Goal: Information Seeking & Learning: Learn about a topic

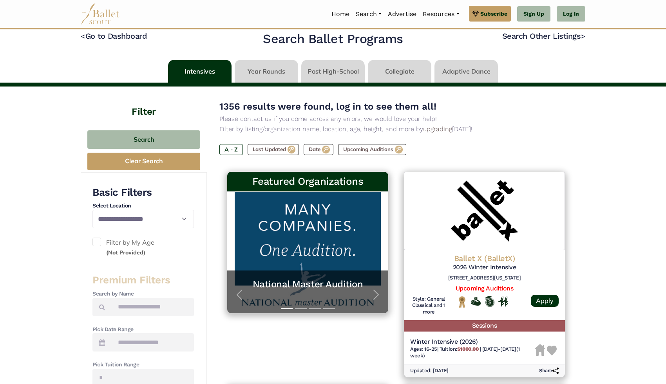
scroll to position [16, 0]
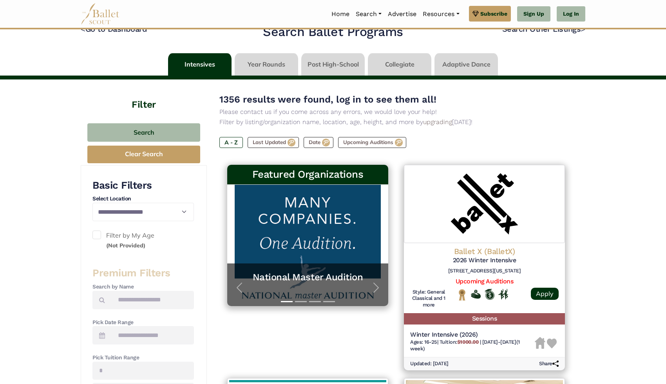
click at [97, 231] on span at bounding box center [96, 235] width 9 height 9
click at [228, 145] on label "A - Z" at bounding box center [231, 142] width 24 height 11
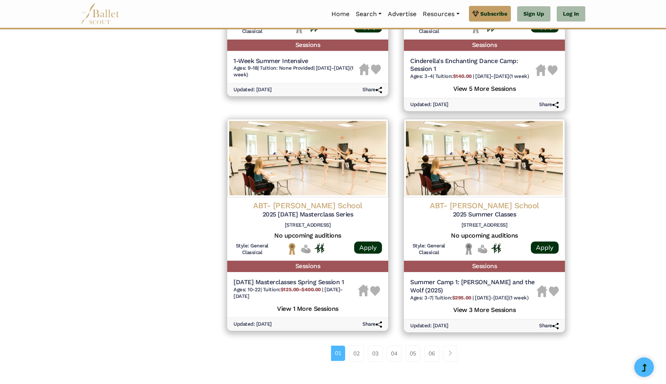
scroll to position [1003, 0]
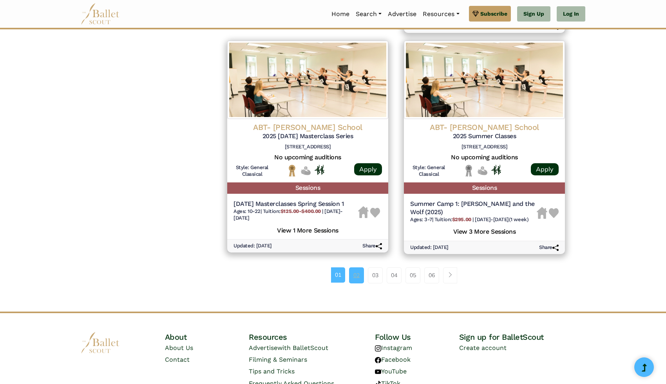
click at [359, 283] on link "02" at bounding box center [356, 276] width 15 height 16
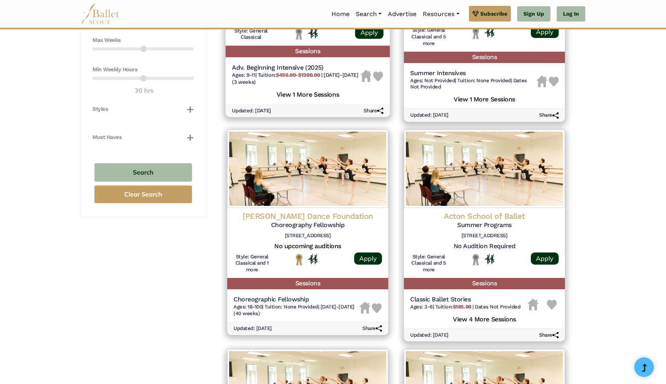
scroll to position [487, 0]
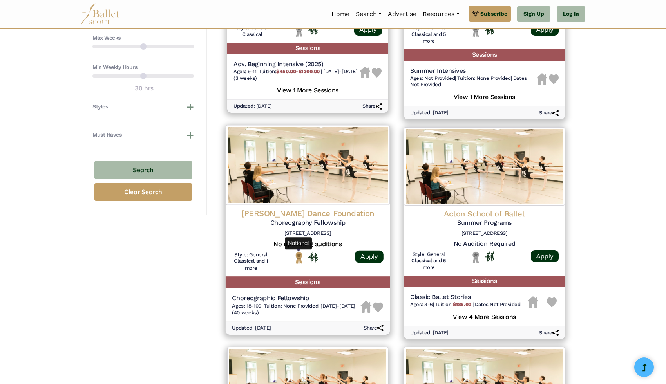
click at [298, 255] on img "National" at bounding box center [299, 258] width 10 height 13
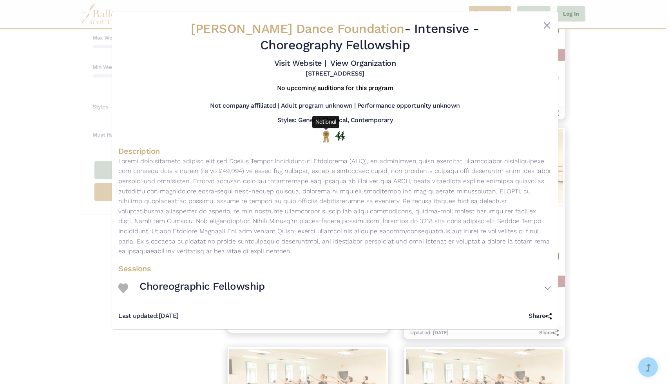
click at [326, 138] on img "National" at bounding box center [326, 137] width 10 height 12
click at [326, 134] on img "National" at bounding box center [326, 137] width 10 height 12
click at [542, 22] on div at bounding box center [534, 39] width 36 height 36
click at [546, 22] on button "Close" at bounding box center [546, 25] width 9 height 9
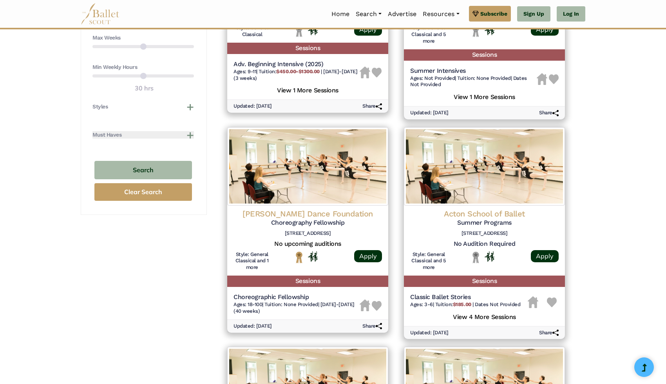
click at [187, 137] on button "Must Haves" at bounding box center [143, 135] width 102 height 8
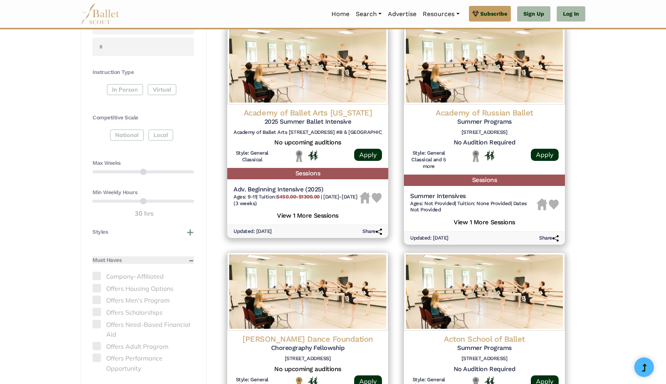
scroll to position [359, 0]
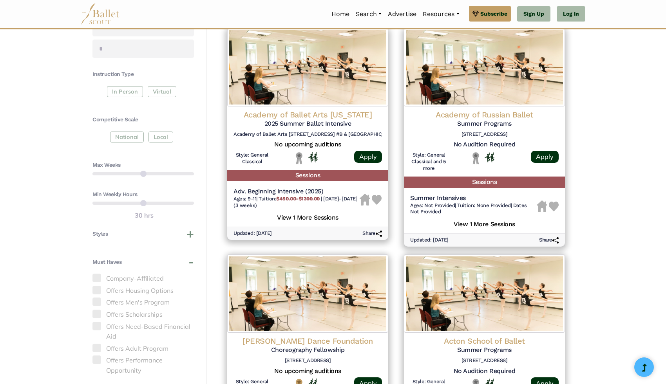
click at [133, 145] on div "National Local" at bounding box center [143, 139] width 102 height 14
click at [131, 140] on div "National Local" at bounding box center [143, 139] width 102 height 14
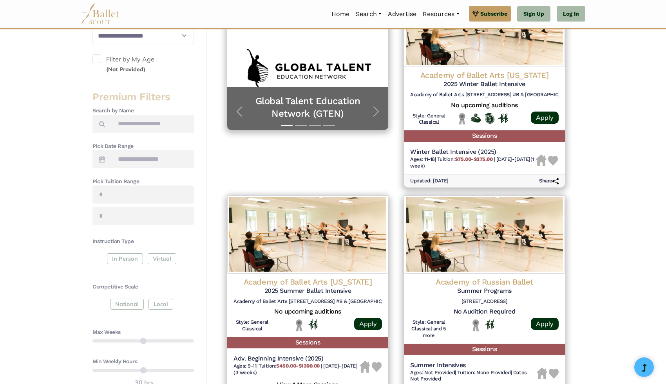
scroll to position [0, 0]
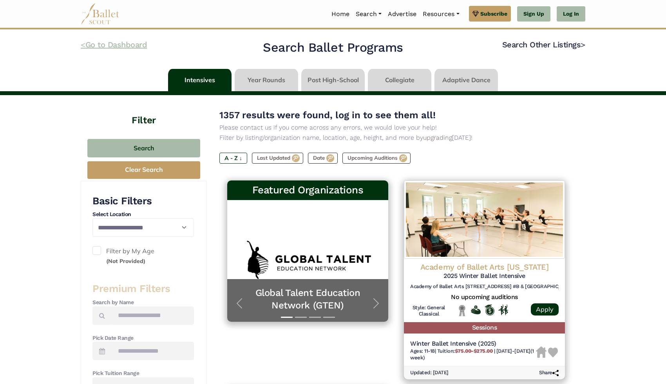
click at [129, 44] on link "< Go to Dashboard" at bounding box center [114, 44] width 66 height 9
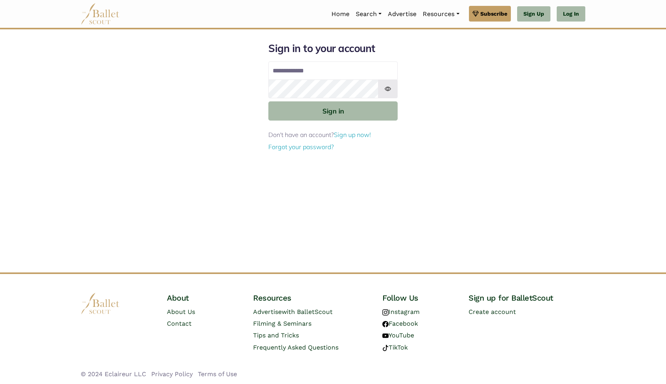
click at [359, 140] on p "Don't have an account? Sign up now!" at bounding box center [332, 135] width 129 height 10
click at [360, 136] on link "Sign up now!" at bounding box center [352, 135] width 37 height 8
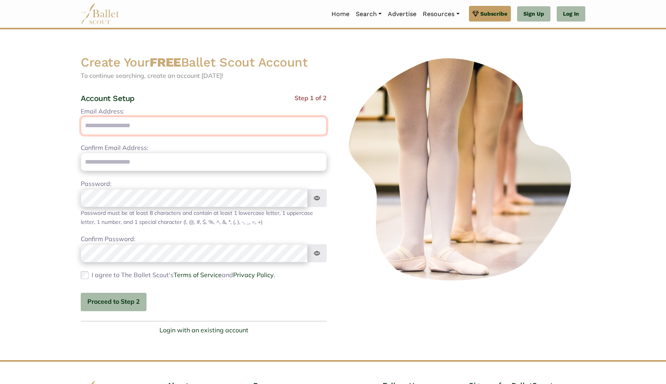
click at [268, 127] on input "Email Address:" at bounding box center [204, 126] width 246 height 18
type input "**********"
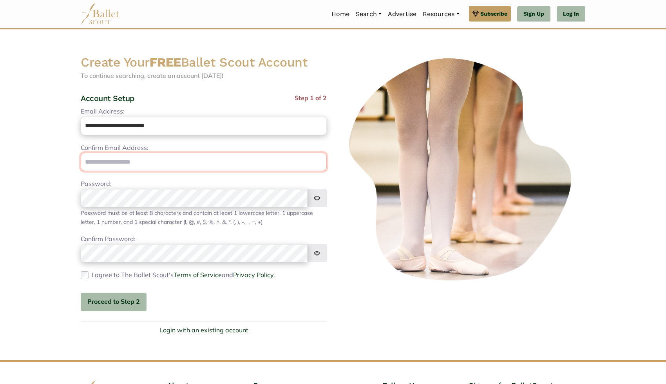
click at [260, 170] on input "email" at bounding box center [204, 162] width 246 height 18
type input "**********"
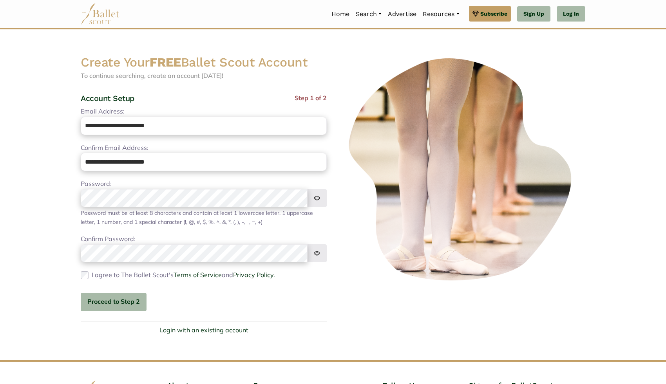
click at [315, 200] on img at bounding box center [317, 198] width 20 height 18
click at [96, 302] on button "Proceed to Step 2" at bounding box center [114, 302] width 66 height 18
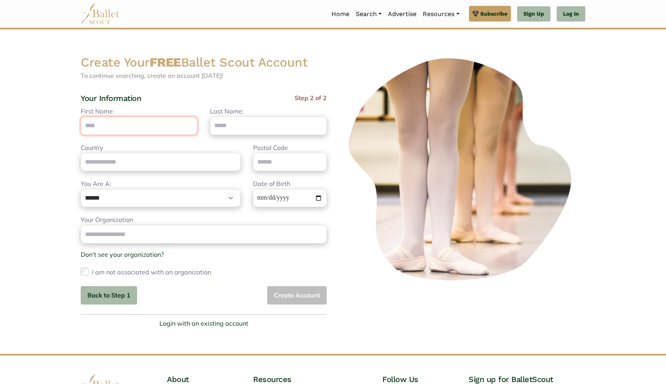
click at [151, 125] on input "First Name:" at bounding box center [139, 126] width 117 height 18
type input "*****"
click at [262, 122] on input "Last Name:" at bounding box center [268, 126] width 117 height 18
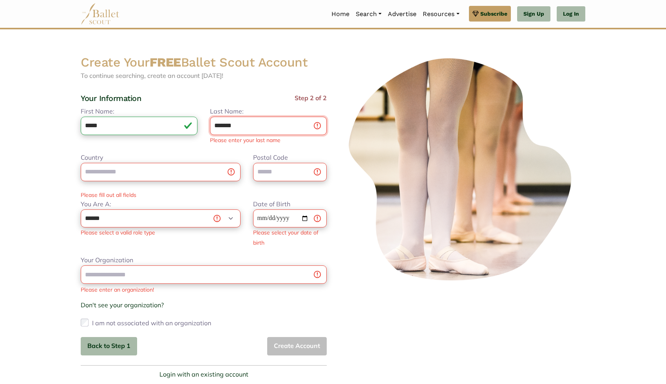
type input "*******"
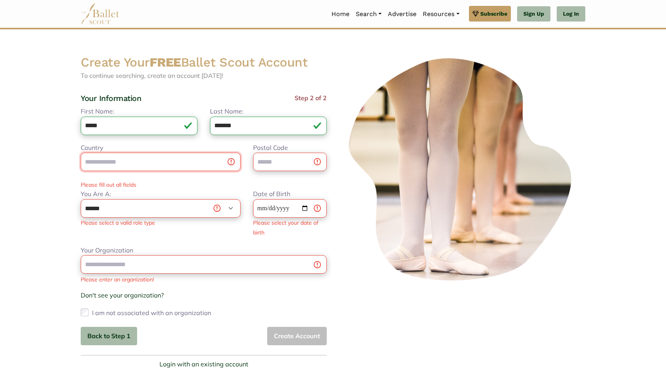
click at [210, 167] on input "Country" at bounding box center [161, 162] width 160 height 18
type input "**********"
click at [279, 170] on input "Postal Code" at bounding box center [290, 162] width 74 height 18
type input "*****"
click at [187, 208] on select "**********" at bounding box center [161, 208] width 160 height 18
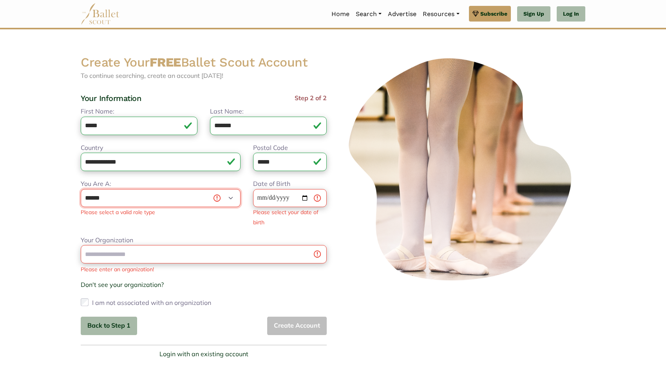
select select "*"
click at [81, 189] on select "**********" at bounding box center [161, 198] width 160 height 18
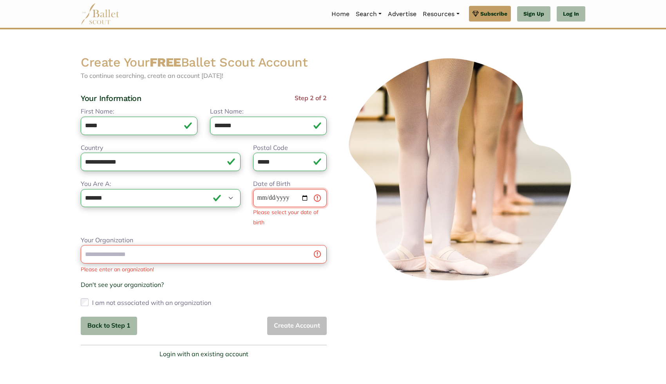
click at [295, 202] on input "Date of Birth" at bounding box center [290, 198] width 74 height 18
click at [320, 197] on input "Date of Birth" at bounding box center [290, 198] width 74 height 18
type input "**********"
click at [316, 218] on div "**********" at bounding box center [204, 221] width 246 height 228
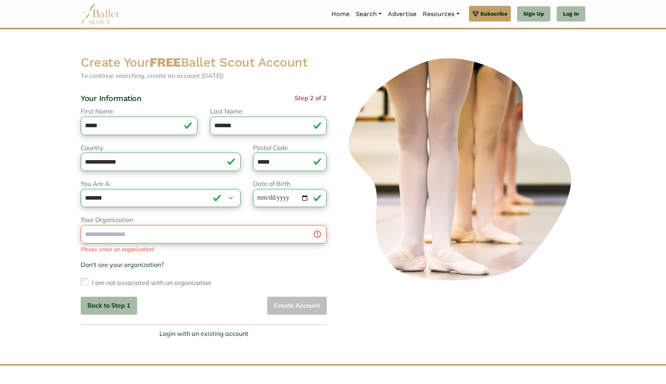
click at [270, 262] on div "Don't see your organization? × Organization not listed? Help us grow our commun…" at bounding box center [204, 265] width 246 height 10
click at [188, 222] on div "Your Organization Please enter an organization! Don't see your organization? × …" at bounding box center [204, 252] width 246 height 74
click at [188, 228] on input "Your Organization" at bounding box center [204, 234] width 246 height 18
type input "*"
type input "***"
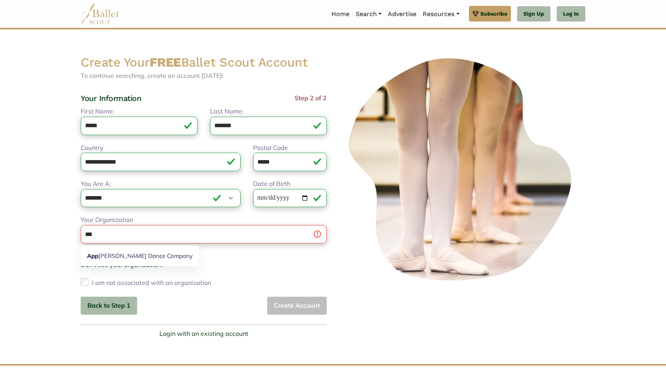
click at [35, 259] on body "Premium Feature Make this audition season count. Upgrade to premium for access …" at bounding box center [333, 239] width 666 height 478
click at [112, 263] on link "Don't see your organization?" at bounding box center [122, 265] width 83 height 8
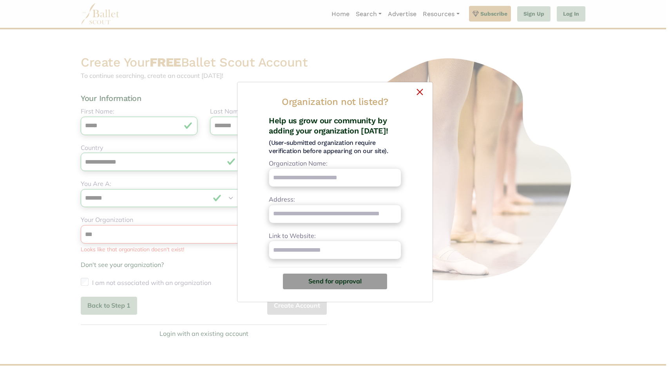
click at [421, 91] on button "×" at bounding box center [335, 91] width 183 height 5
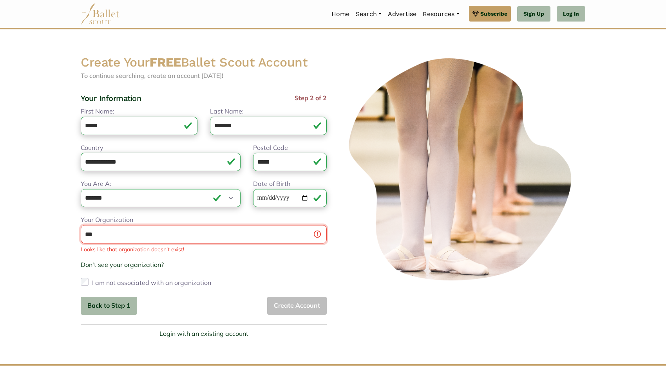
drag, startPoint x: 138, startPoint y: 238, endPoint x: 67, endPoint y: 238, distance: 71.3
click at [67, 238] on body "Premium Feature Make this audition season count. Upgrade to premium for access …" at bounding box center [333, 239] width 666 height 478
click at [49, 245] on body "Premium Feature Make this audition season count. Upgrade to premium for access …" at bounding box center [333, 239] width 666 height 478
click at [324, 234] on input "Your Organization" at bounding box center [204, 234] width 246 height 18
click at [320, 234] on input "Your Organization" at bounding box center [204, 234] width 246 height 18
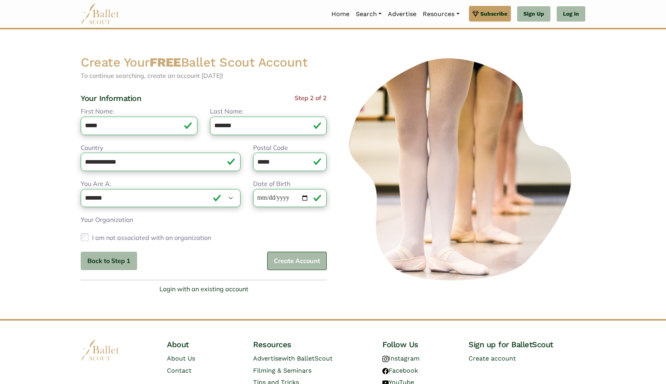
click at [302, 262] on button "Create Account" at bounding box center [297, 261] width 60 height 18
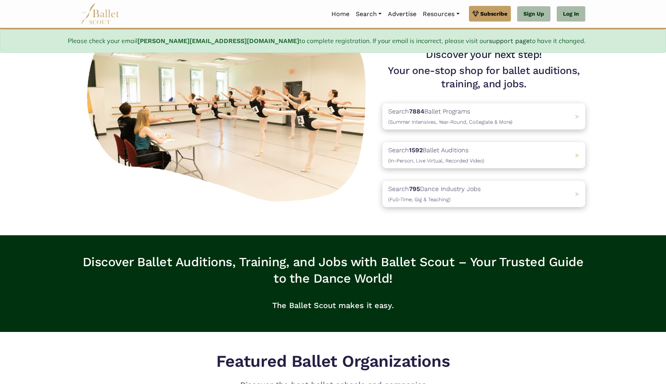
scroll to position [73, 0]
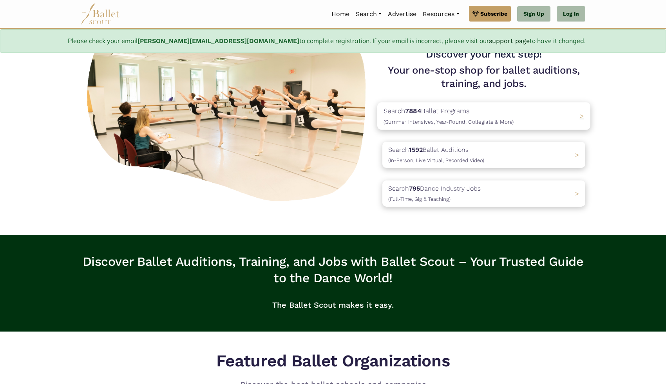
click at [460, 110] on p "Search 7884 Ballet Programs (Summer Intensives, Year-Round, Collegiate & More)" at bounding box center [449, 116] width 131 height 21
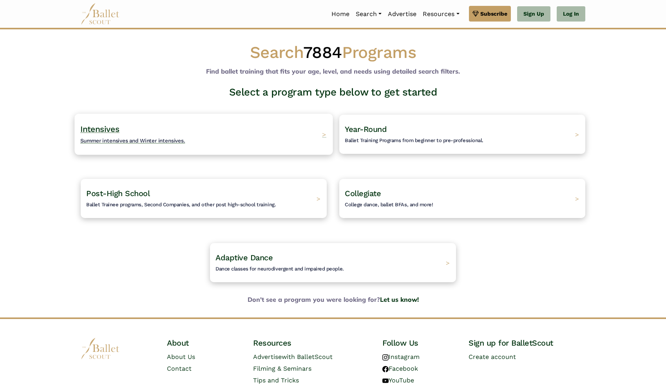
click at [283, 135] on div "Intensives Summer intensives and Winter intensives. >" at bounding box center [203, 134] width 258 height 41
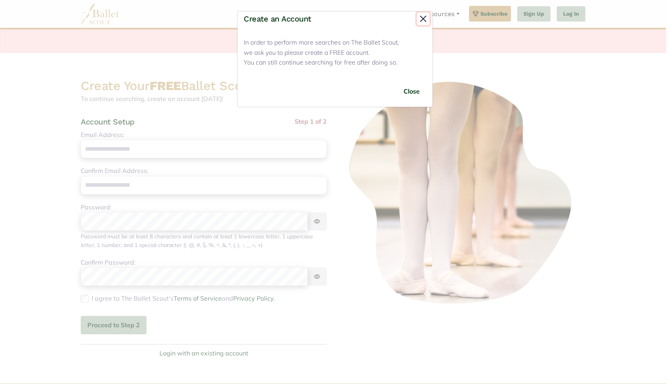
click at [419, 16] on button "Close" at bounding box center [423, 19] width 13 height 13
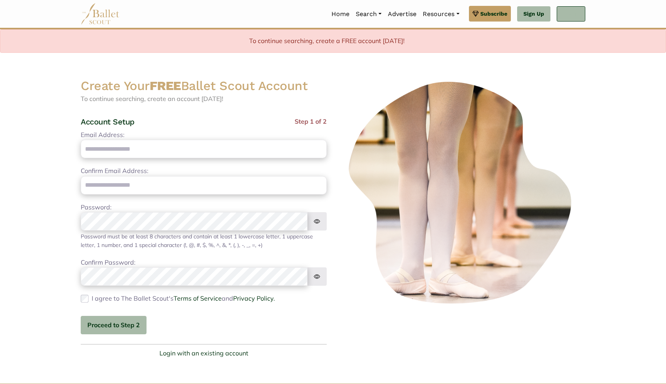
click at [568, 14] on link "Log In" at bounding box center [571, 14] width 29 height 16
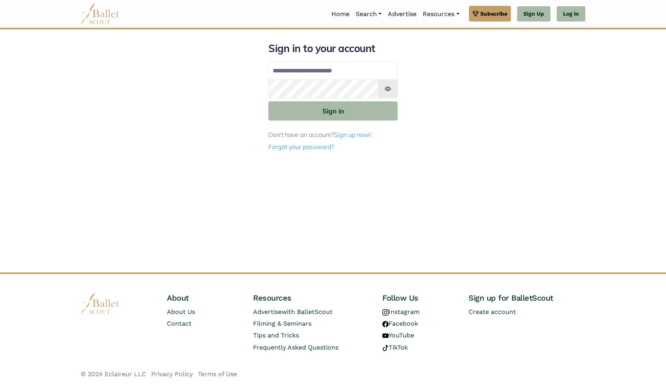
type input "**********"
click at [268, 102] on button "Sign in" at bounding box center [332, 111] width 129 height 19
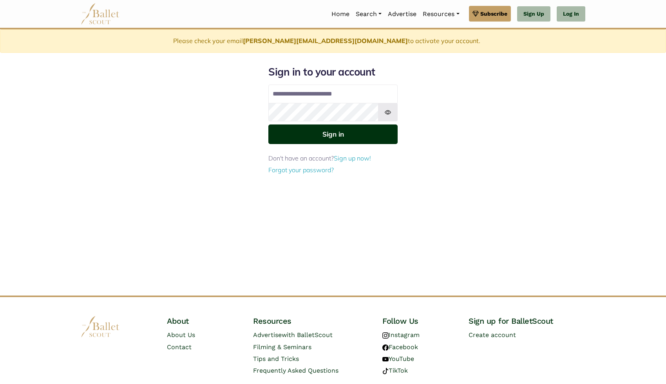
click at [317, 125] on button "Sign in" at bounding box center [332, 134] width 129 height 19
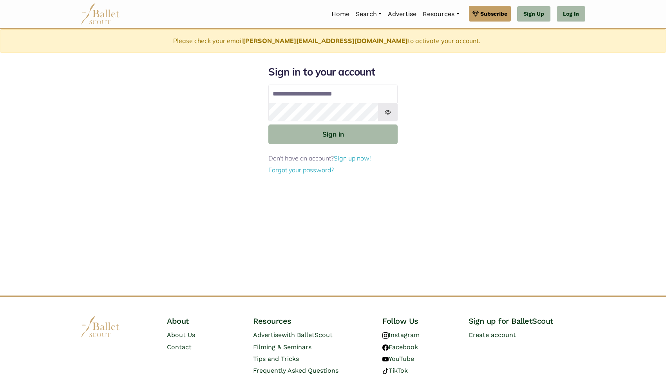
click at [409, 112] on div "**********" at bounding box center [332, 180] width 517 height 231
click at [387, 111] on img at bounding box center [388, 112] width 20 height 19
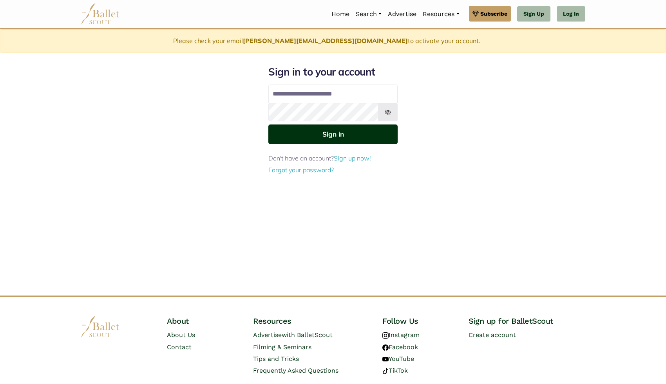
click at [359, 139] on button "Sign in" at bounding box center [332, 134] width 129 height 19
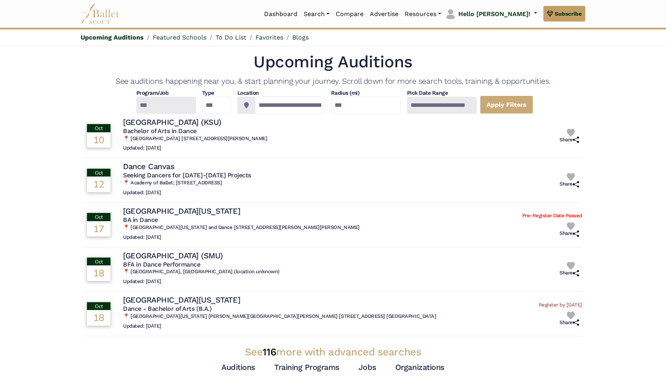
click at [144, 99] on div at bounding box center [166, 105] width 60 height 17
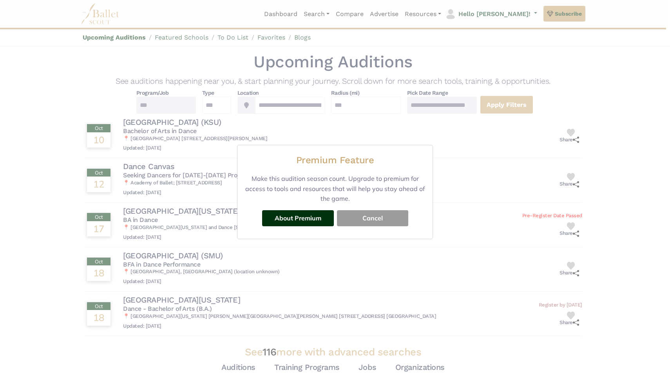
click at [379, 214] on button "Cancel" at bounding box center [372, 218] width 71 height 16
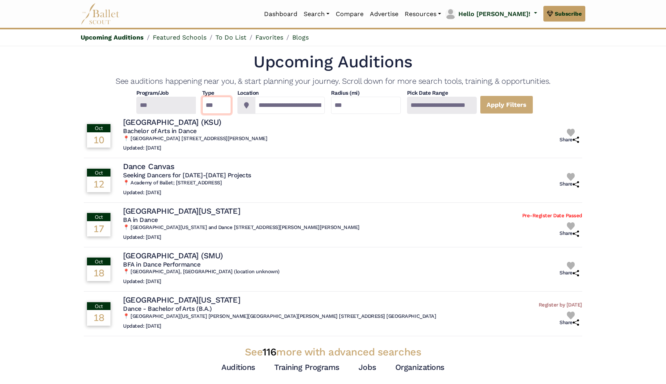
click at [219, 103] on select "*** ********* ******* ********" at bounding box center [216, 105] width 29 height 17
click at [202, 97] on select "*** ********* ******* ********" at bounding box center [216, 105] width 29 height 17
click at [266, 101] on input "**********" at bounding box center [290, 105] width 70 height 17
drag, startPoint x: 366, startPoint y: 99, endPoint x: 346, endPoint y: 107, distance: 22.1
click at [346, 107] on input "***" at bounding box center [366, 105] width 70 height 17
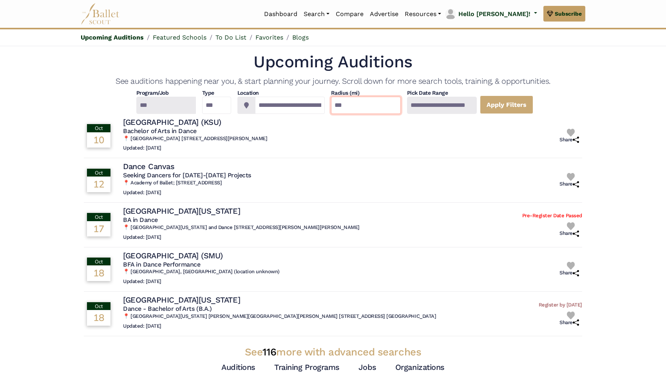
type input "***"
drag, startPoint x: 365, startPoint y: 109, endPoint x: 329, endPoint y: 109, distance: 36.4
click at [329, 109] on div "**********" at bounding box center [333, 101] width 499 height 25
drag, startPoint x: 370, startPoint y: 104, endPoint x: 320, endPoint y: 104, distance: 50.2
click at [320, 104] on div "**********" at bounding box center [333, 101] width 499 height 25
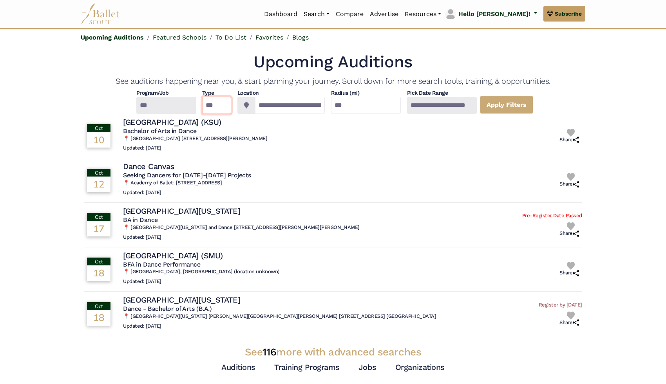
click at [213, 109] on select "*** ********* ******* ********" at bounding box center [216, 105] width 29 height 17
drag, startPoint x: 386, startPoint y: 106, endPoint x: 337, endPoint y: 105, distance: 49.4
click at [337, 105] on div "**********" at bounding box center [333, 101] width 499 height 25
type input "***"
click at [202, 98] on select "*** ********* ******* ********" at bounding box center [216, 105] width 29 height 17
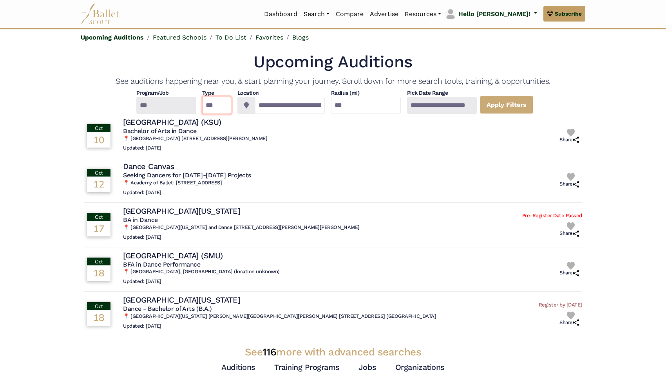
select select "*"
click at [202, 97] on select "*** ********* ******* ********" at bounding box center [216, 105] width 29 height 17
click at [533, 101] on link "Apply Filters" at bounding box center [506, 105] width 53 height 18
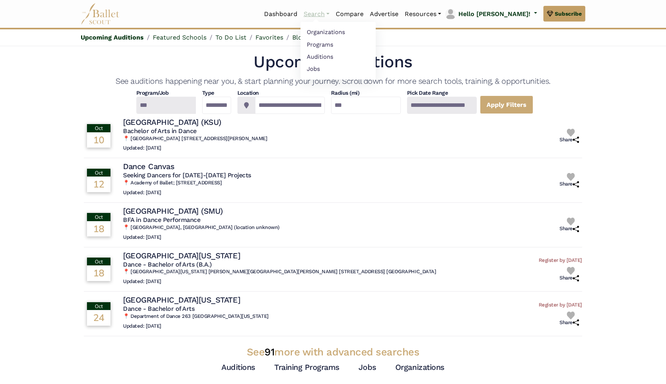
click at [333, 10] on link "Search" at bounding box center [317, 14] width 32 height 16
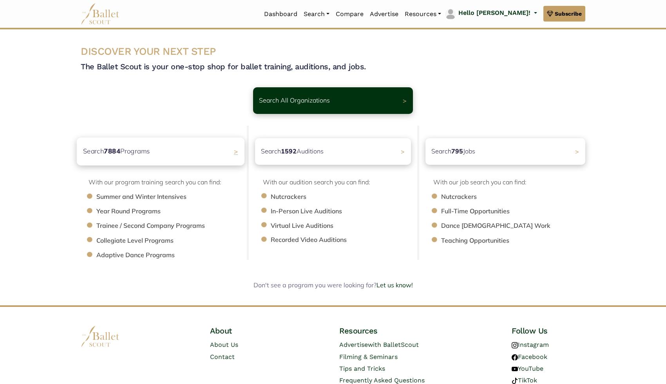
click at [204, 150] on div "Search 7884 Programs >" at bounding box center [161, 152] width 168 height 28
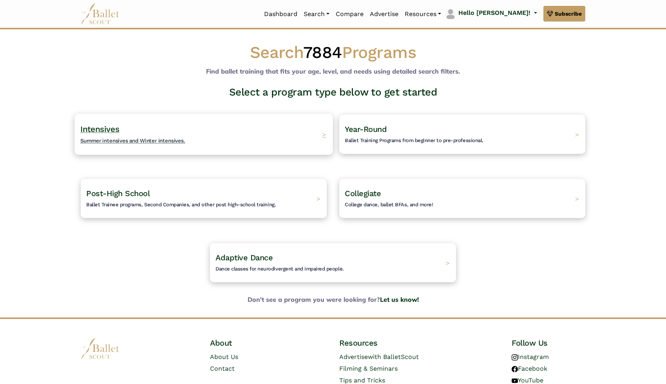
click at [191, 141] on div "Intensives Summer intensives and Winter intensives. >" at bounding box center [203, 134] width 258 height 41
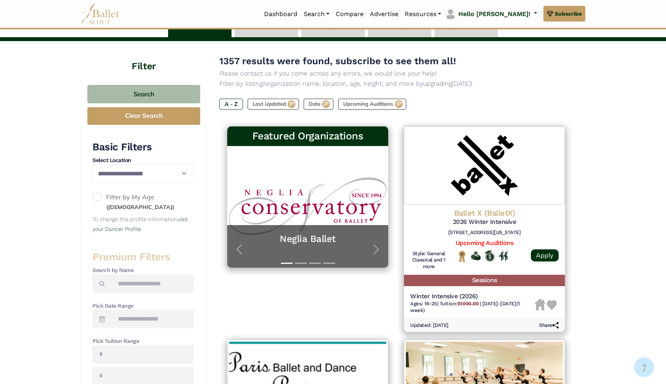
scroll to position [61, 0]
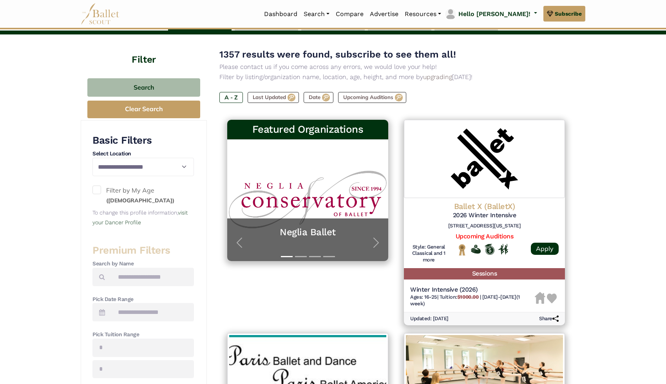
click at [121, 178] on div "**********" at bounding box center [143, 181] width 102 height 94
click at [121, 174] on select "**********" at bounding box center [143, 167] width 102 height 18
click at [92, 158] on select "**********" at bounding box center [143, 167] width 102 height 18
click at [100, 192] on span at bounding box center [96, 190] width 9 height 9
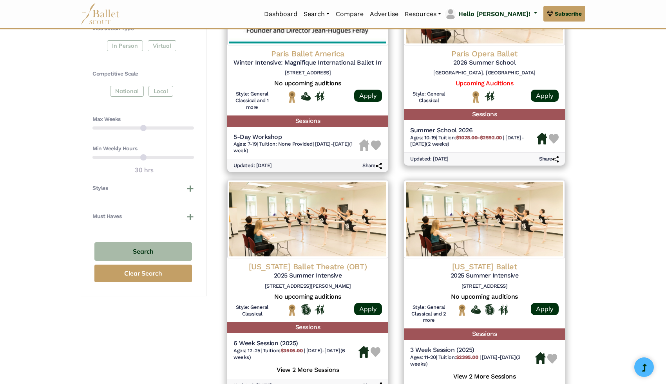
scroll to position [428, 0]
click at [147, 211] on div "Premium Filters Search by Name Pick Date Range Pick Tuition Range Instruction T…" at bounding box center [143, 52] width 102 height 351
click at [147, 215] on button "Must Haves" at bounding box center [143, 216] width 102 height 8
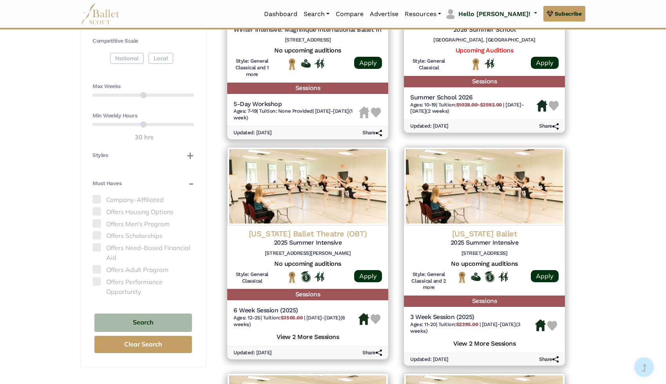
scroll to position [519, 0]
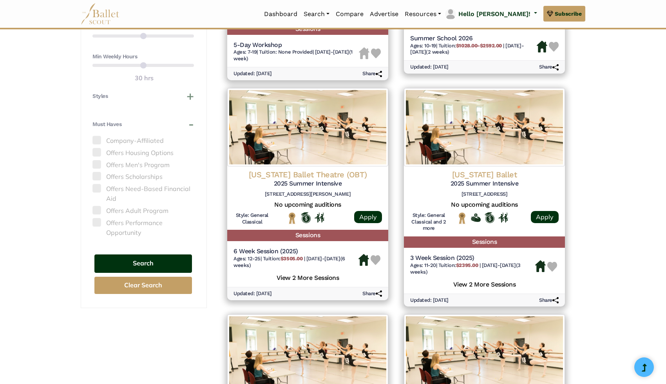
click at [126, 263] on button "Search" at bounding box center [143, 264] width 98 height 18
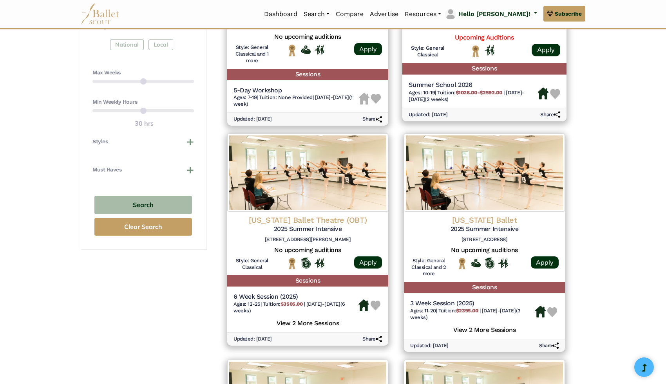
scroll to position [480, 0]
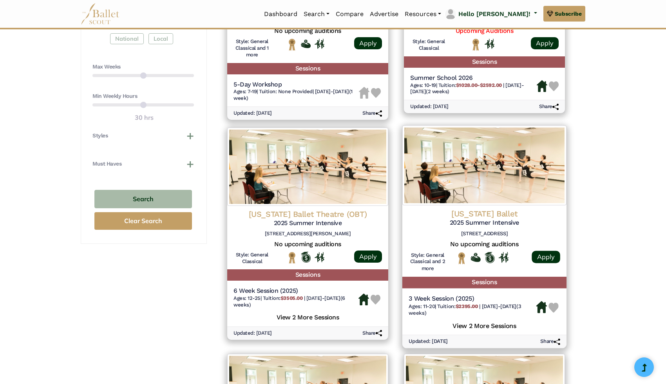
click at [557, 308] on img at bounding box center [554, 308] width 10 height 10
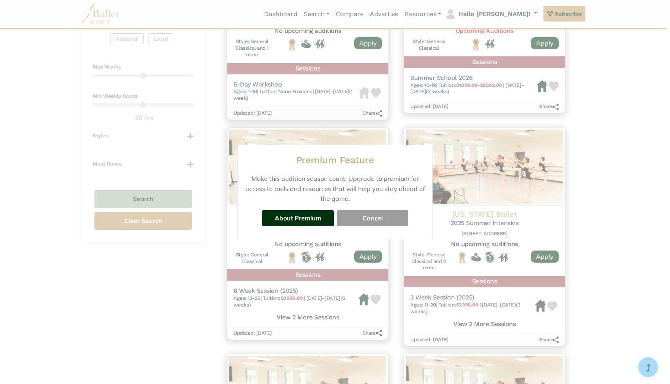
click at [361, 220] on button "Cancel" at bounding box center [372, 218] width 71 height 16
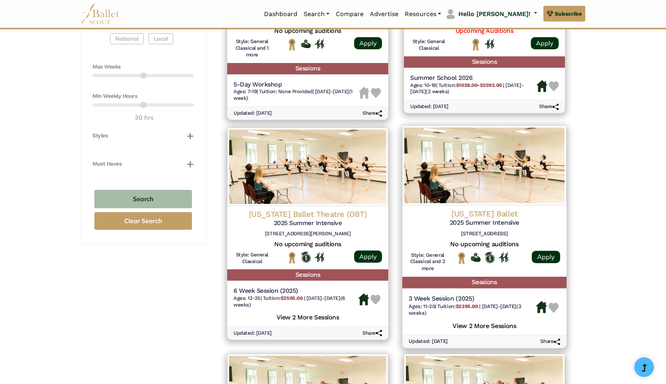
click at [554, 312] on img at bounding box center [554, 308] width 10 height 10
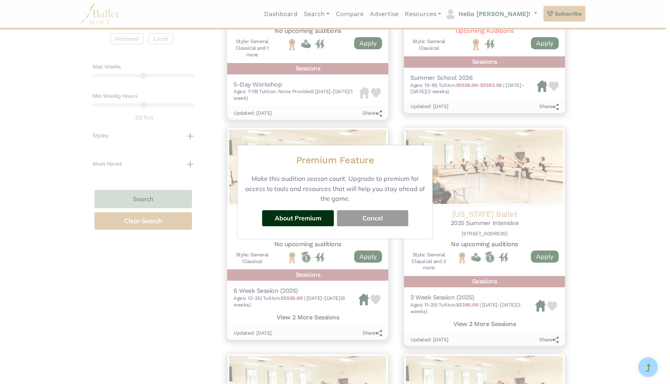
click at [385, 216] on button "Cancel" at bounding box center [372, 218] width 71 height 16
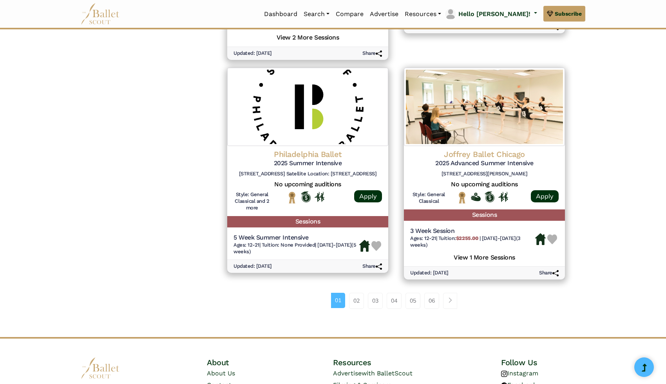
scroll to position [995, 0]
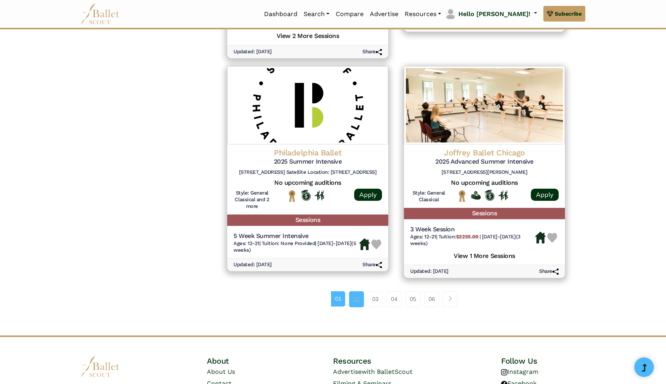
click at [358, 299] on link "02" at bounding box center [356, 300] width 15 height 16
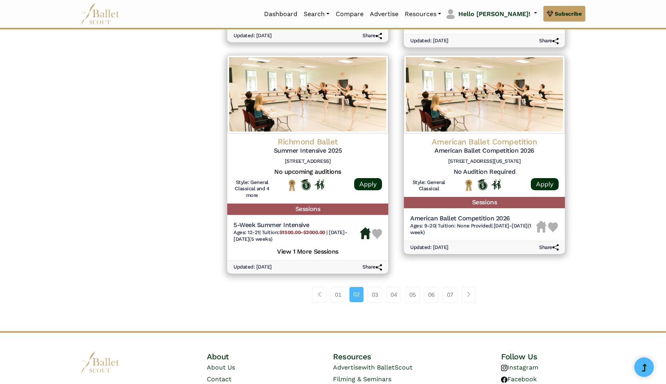
scroll to position [995, 0]
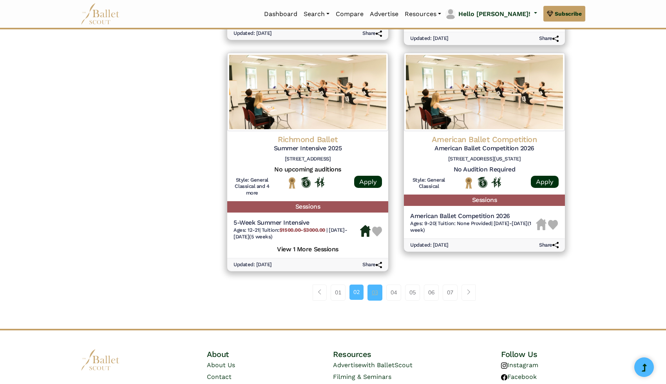
click at [371, 291] on link "03" at bounding box center [375, 293] width 15 height 16
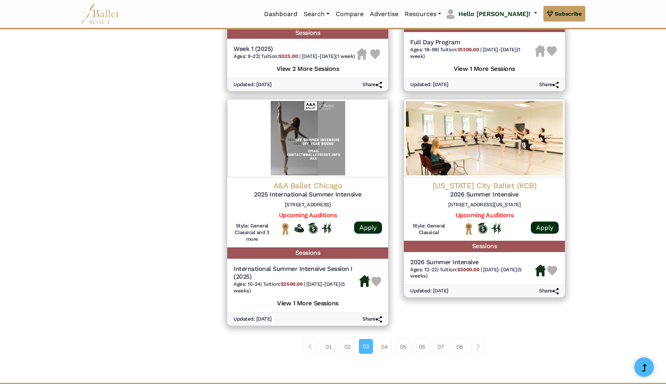
scroll to position [1085, 0]
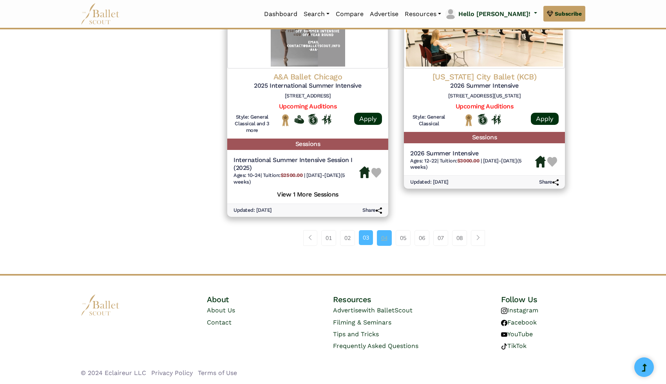
click at [385, 237] on link "04" at bounding box center [384, 238] width 15 height 16
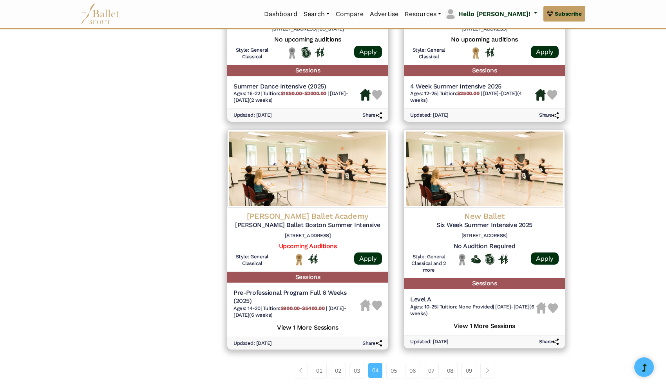
scroll to position [907, 0]
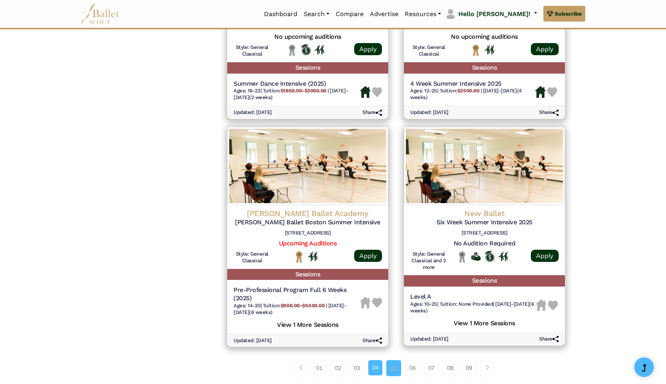
click at [398, 368] on link "05" at bounding box center [393, 369] width 15 height 16
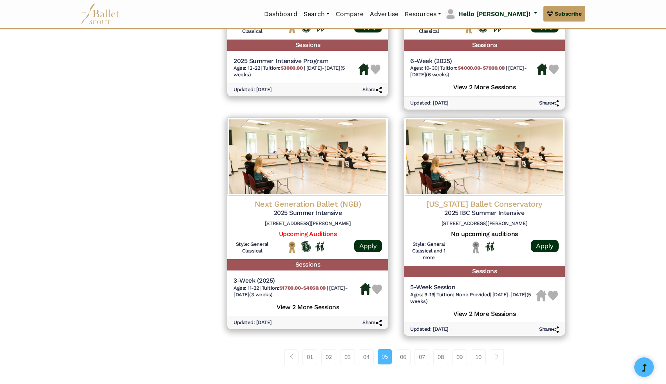
scroll to position [979, 0]
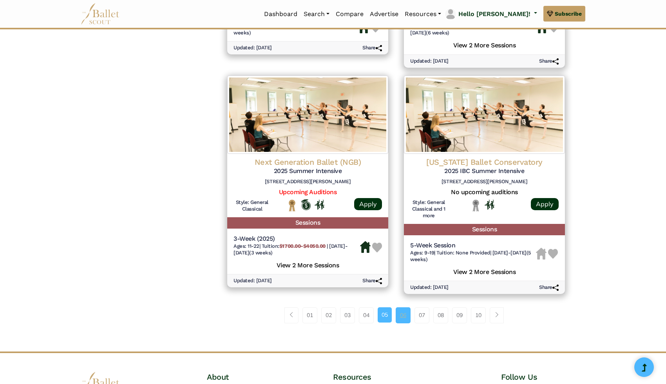
click at [407, 322] on link "06" at bounding box center [403, 316] width 15 height 16
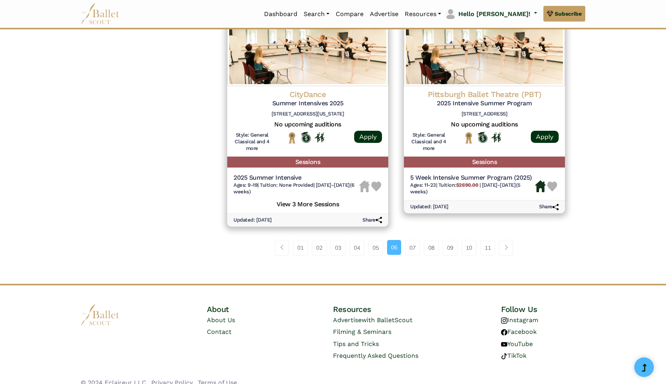
scroll to position [1030, 0]
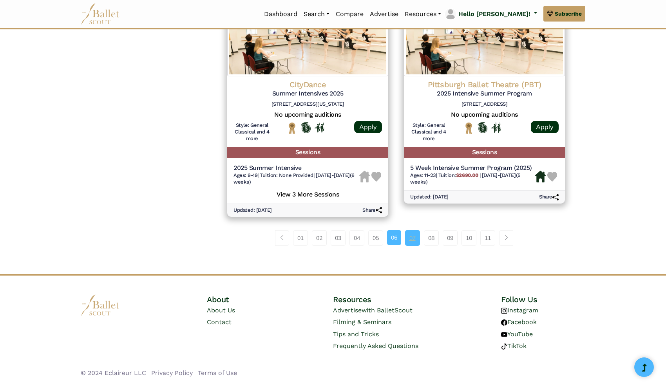
click at [410, 242] on link "07" at bounding box center [412, 238] width 15 height 16
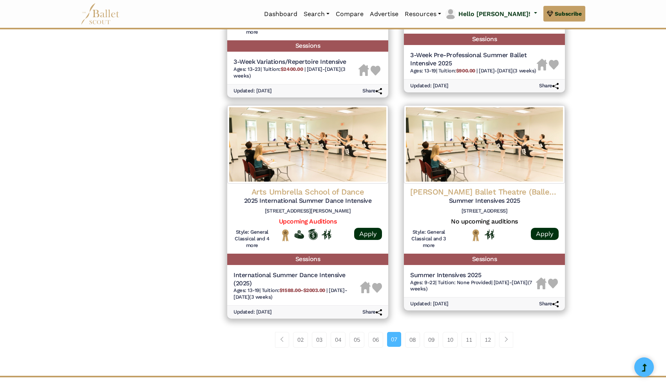
scroll to position [963, 0]
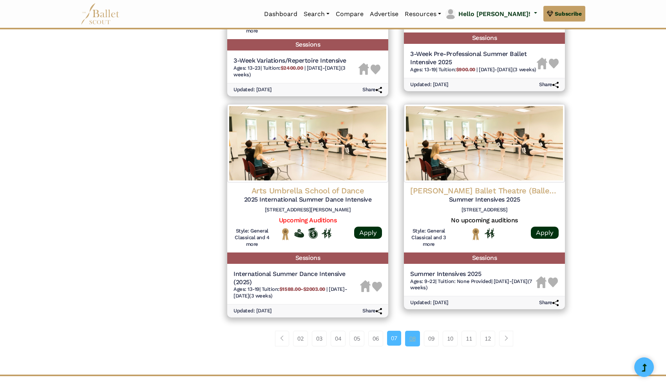
click at [412, 339] on link "08" at bounding box center [412, 339] width 15 height 16
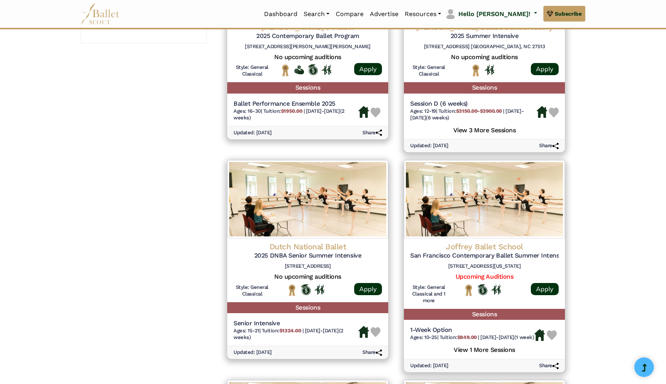
scroll to position [682, 0]
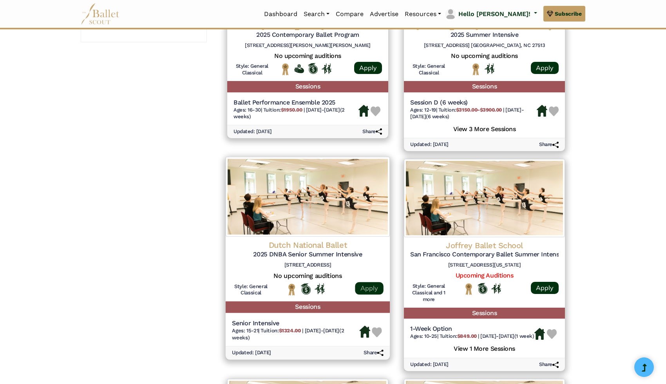
click at [370, 287] on link "Apply" at bounding box center [369, 289] width 28 height 13
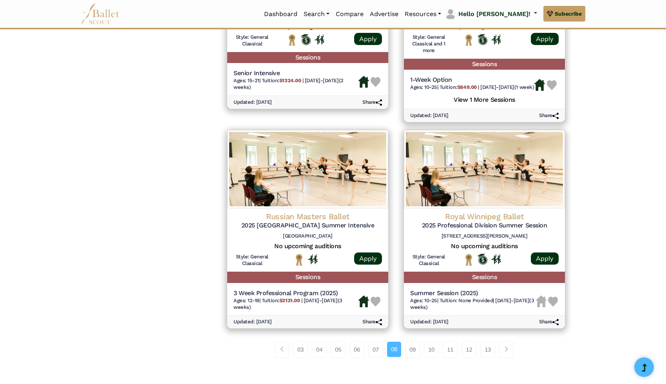
scroll to position [931, 0]
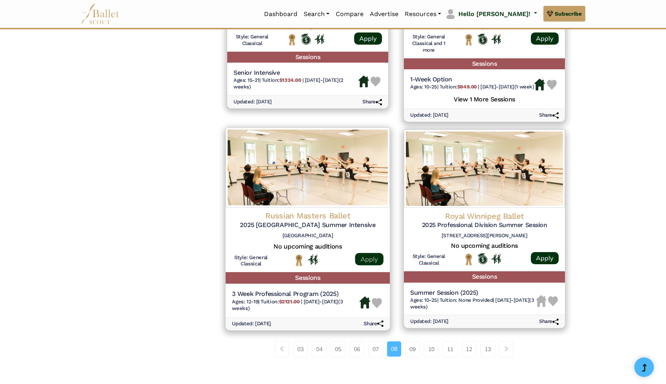
click at [370, 265] on link "Apply" at bounding box center [369, 259] width 28 height 13
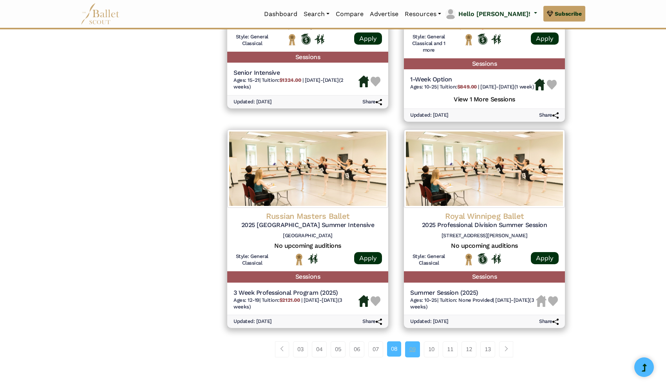
click at [409, 355] on link "09" at bounding box center [412, 350] width 15 height 16
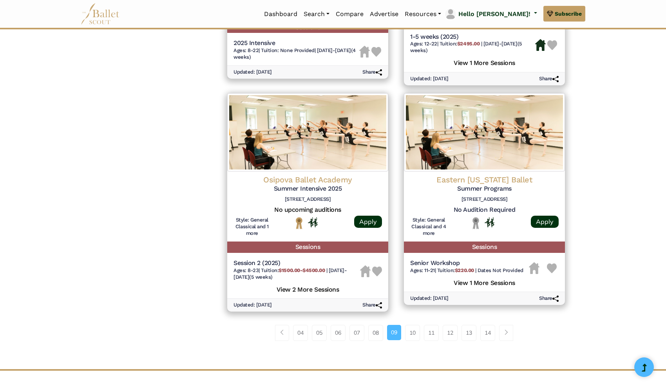
scroll to position [962, 0]
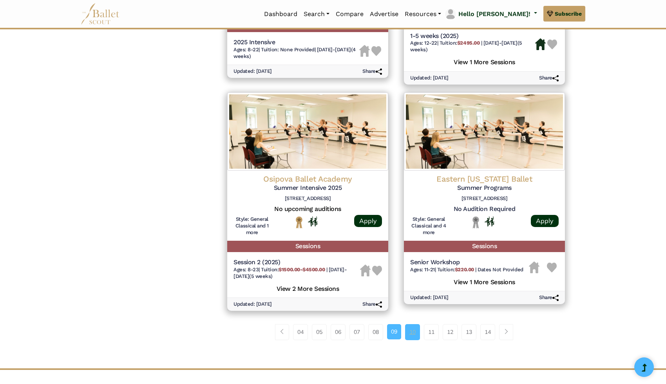
click at [414, 334] on link "10" at bounding box center [412, 332] width 15 height 16
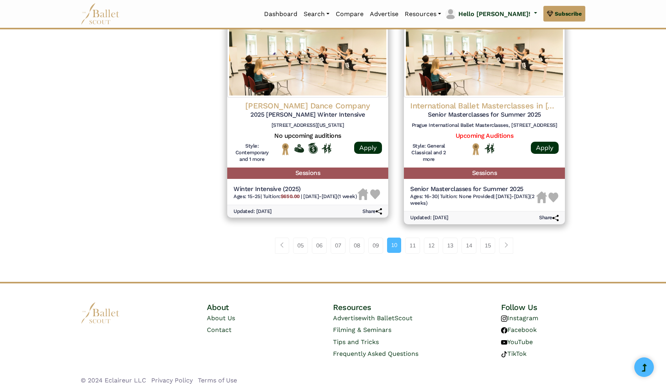
scroll to position [1042, 0]
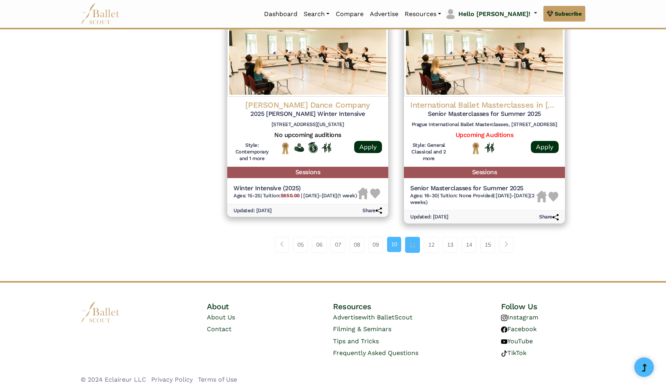
click at [413, 246] on link "11" at bounding box center [412, 245] width 15 height 16
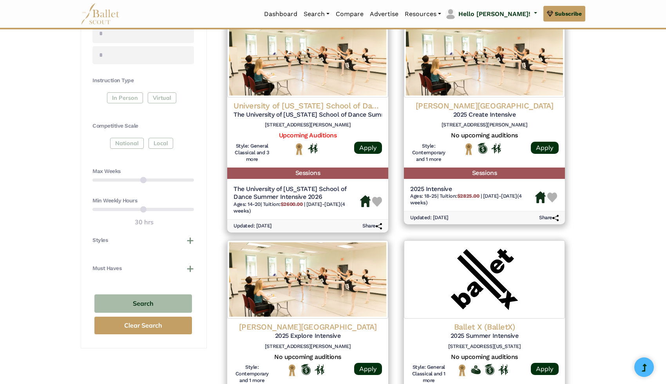
scroll to position [373, 0]
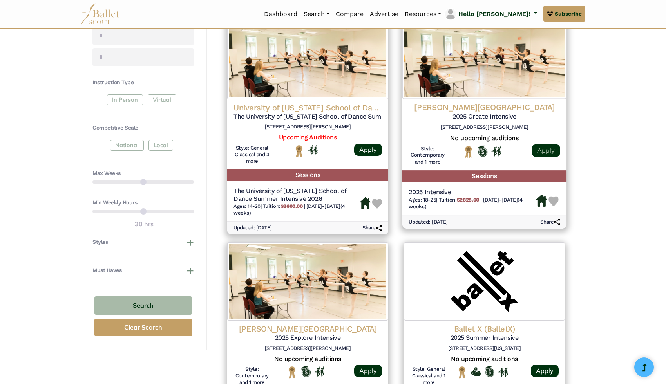
click at [548, 150] on link "Apply" at bounding box center [546, 150] width 28 height 13
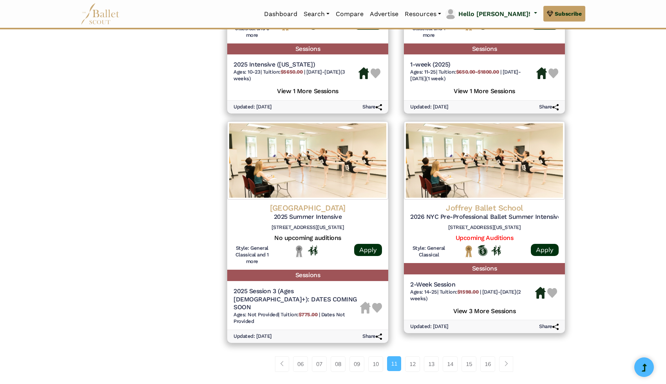
scroll to position [935, 0]
click at [413, 360] on link "12" at bounding box center [412, 364] width 15 height 16
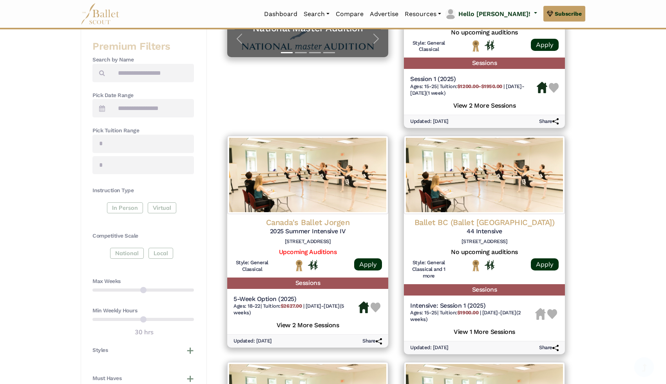
scroll to position [266, 0]
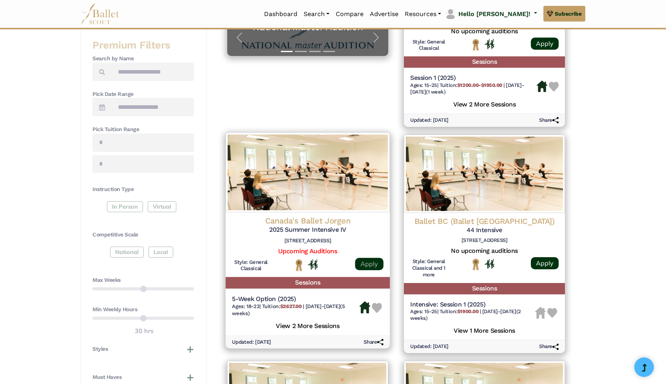
click at [376, 263] on link "Apply" at bounding box center [369, 264] width 28 height 13
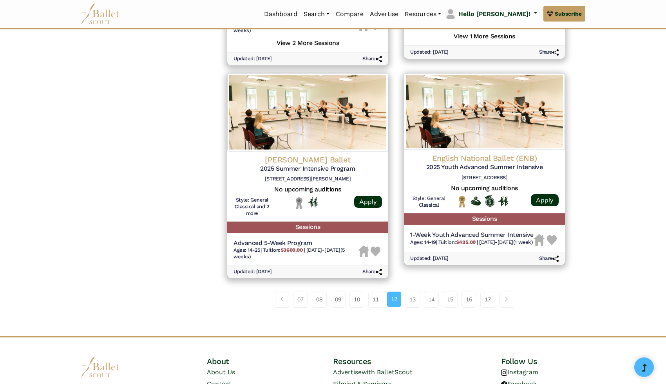
scroll to position [1004, 0]
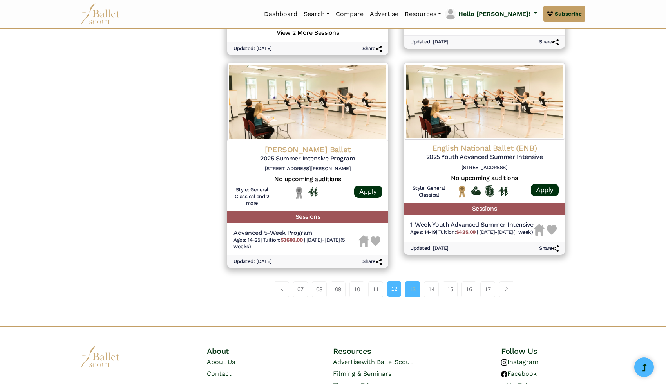
click at [418, 296] on link "13" at bounding box center [412, 290] width 15 height 16
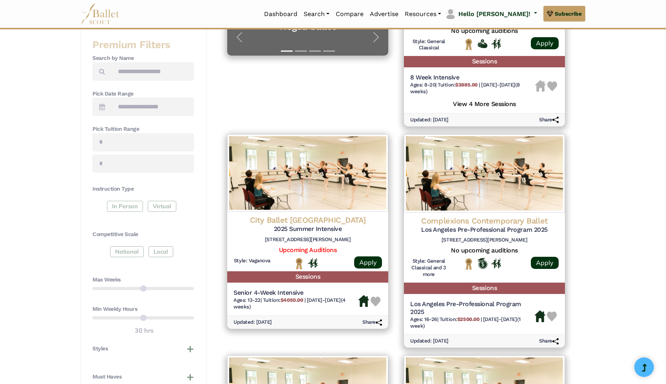
scroll to position [269, 0]
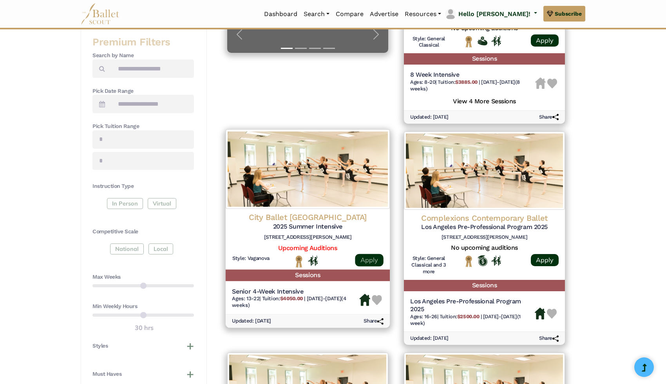
click at [366, 260] on link "Apply" at bounding box center [369, 260] width 28 height 13
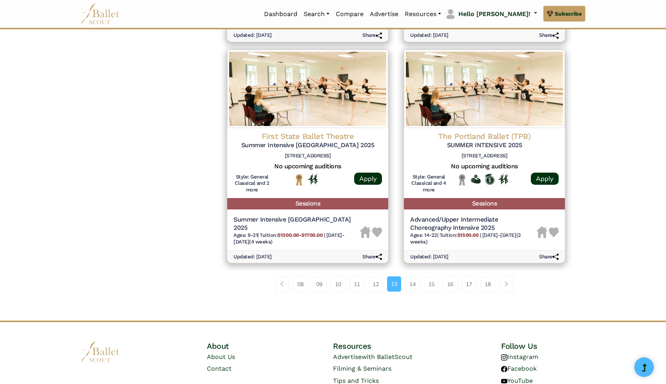
scroll to position [987, 0]
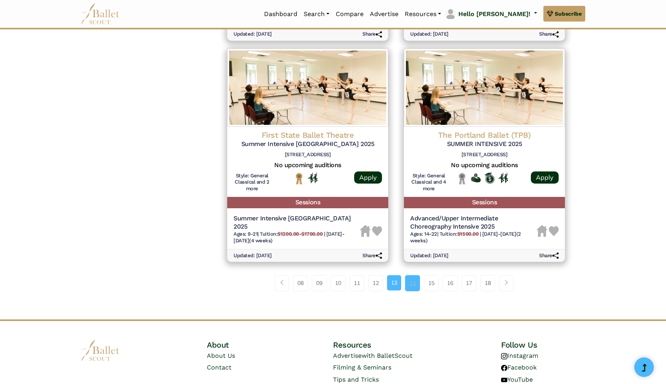
click at [413, 282] on link "14" at bounding box center [412, 284] width 15 height 16
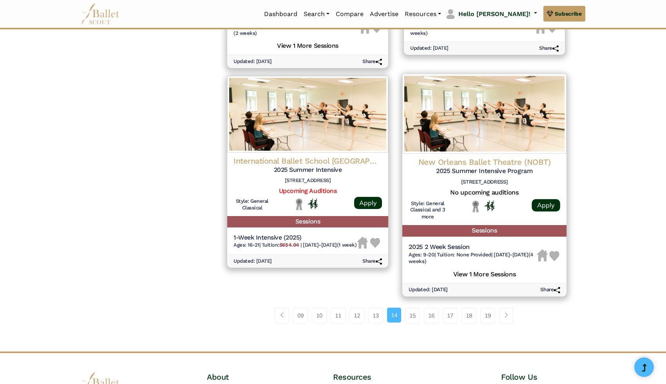
scroll to position [1054, 0]
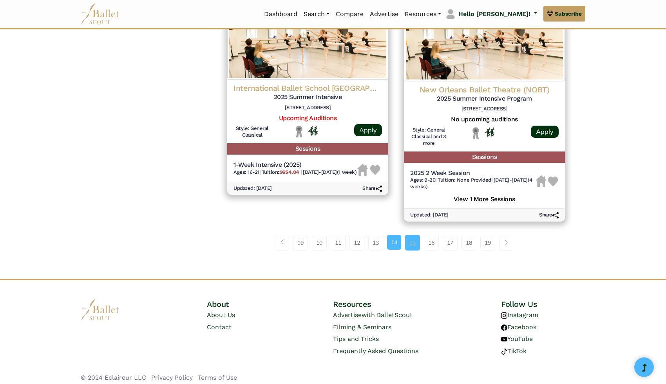
click at [412, 245] on link "15" at bounding box center [412, 243] width 15 height 16
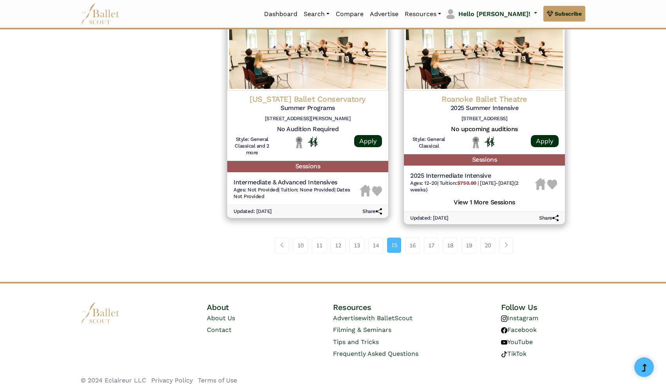
scroll to position [1043, 0]
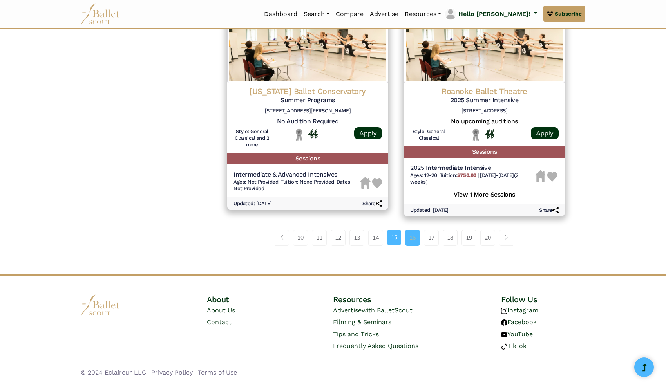
click at [407, 240] on link "16" at bounding box center [412, 238] width 15 height 16
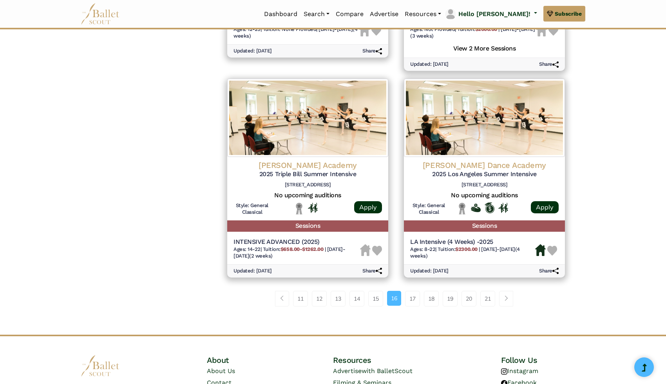
scroll to position [983, 0]
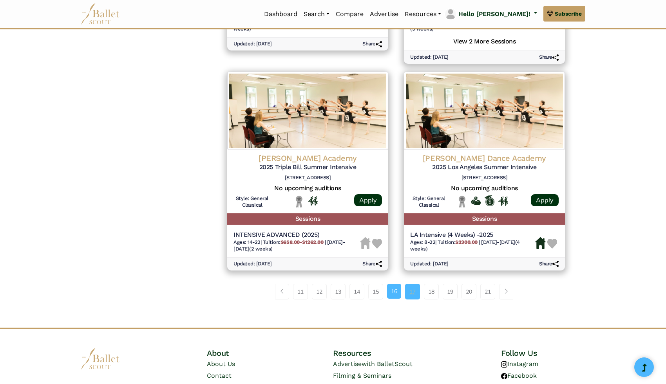
click at [407, 290] on link "17" at bounding box center [412, 292] width 15 height 16
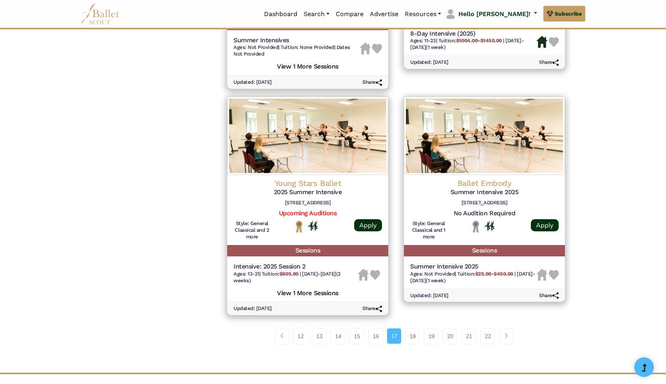
scroll to position [1018, 0]
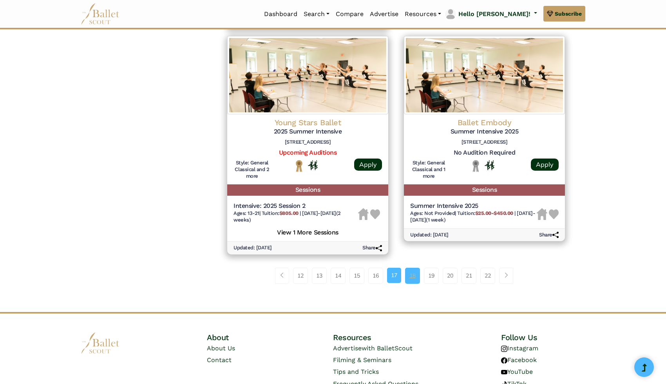
click at [416, 275] on link "18" at bounding box center [412, 276] width 15 height 16
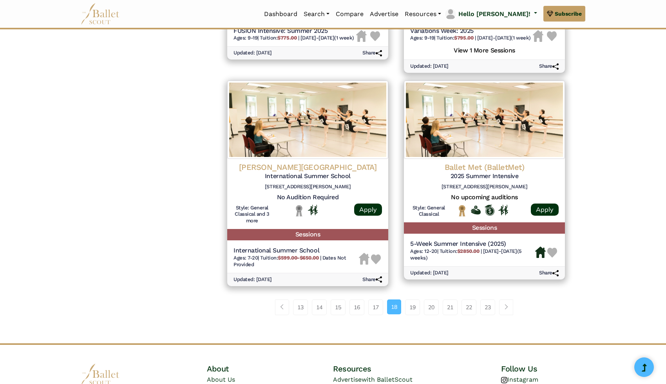
scroll to position [961, 0]
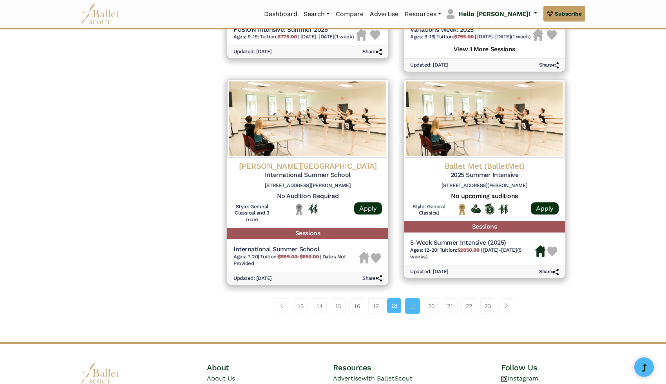
click at [411, 314] on link "19" at bounding box center [412, 307] width 15 height 16
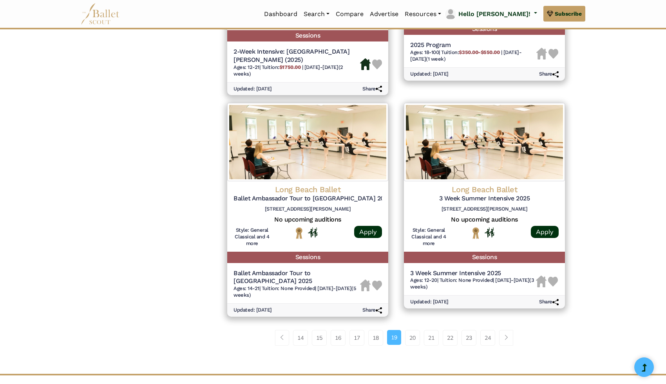
scroll to position [1014, 0]
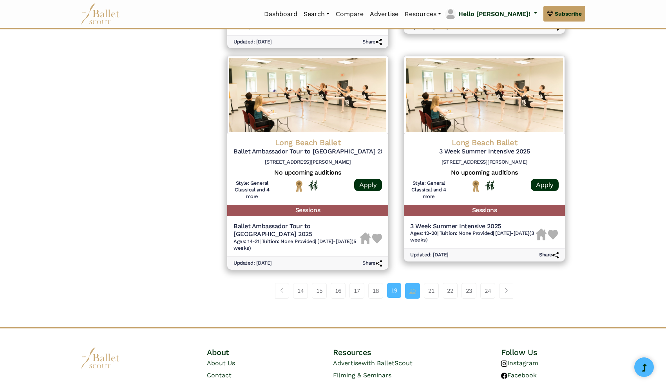
click at [409, 283] on link "20" at bounding box center [412, 291] width 15 height 16
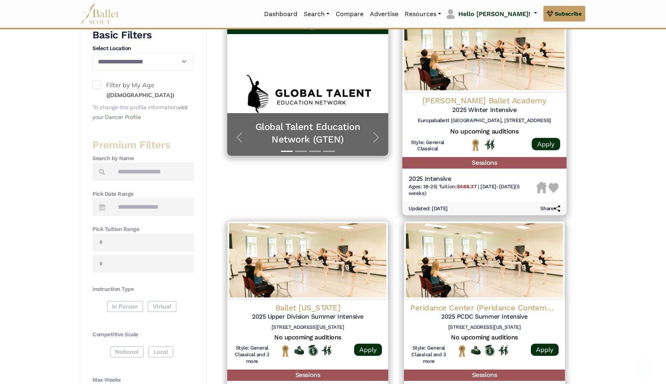
scroll to position [167, 0]
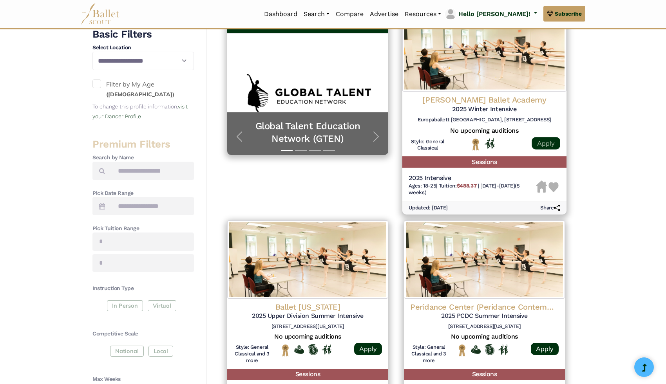
click at [555, 146] on link "Apply" at bounding box center [546, 143] width 28 height 13
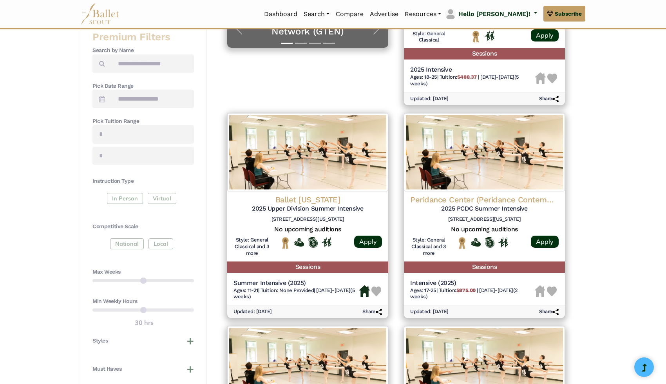
scroll to position [276, 0]
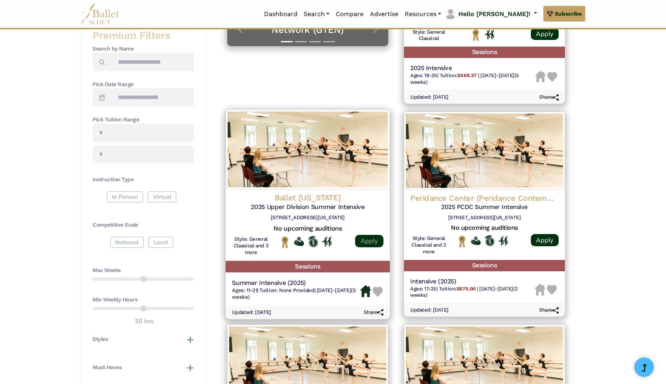
click at [369, 240] on link "Apply" at bounding box center [369, 241] width 28 height 13
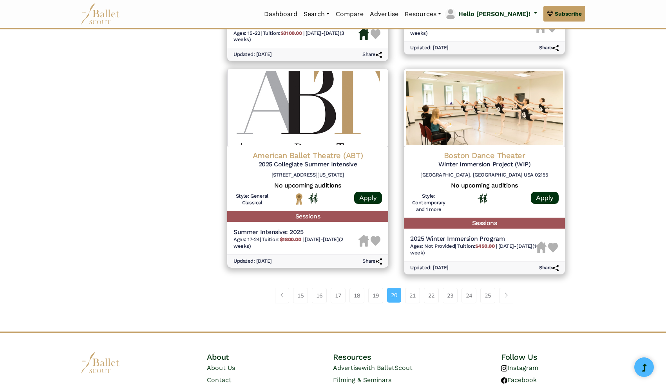
scroll to position [968, 0]
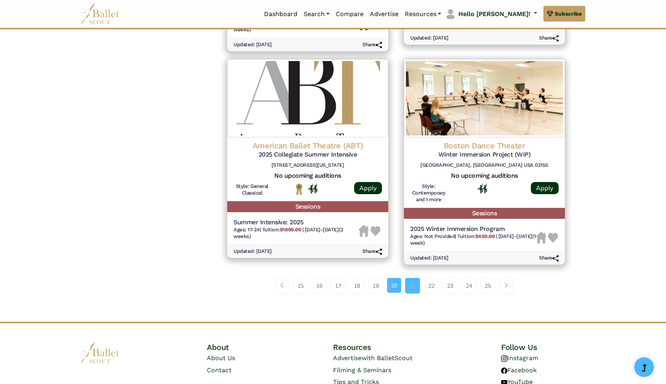
click at [408, 290] on link "21" at bounding box center [412, 286] width 15 height 16
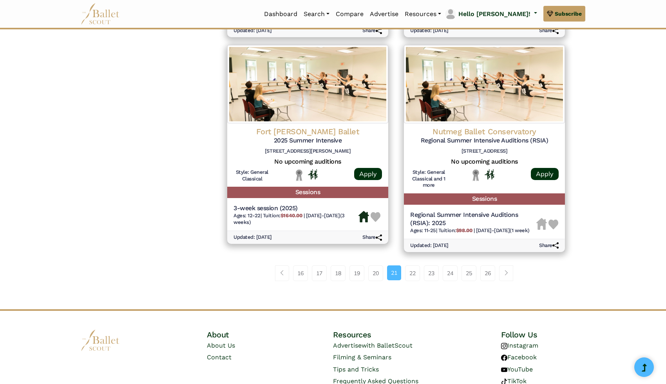
scroll to position [992, 0]
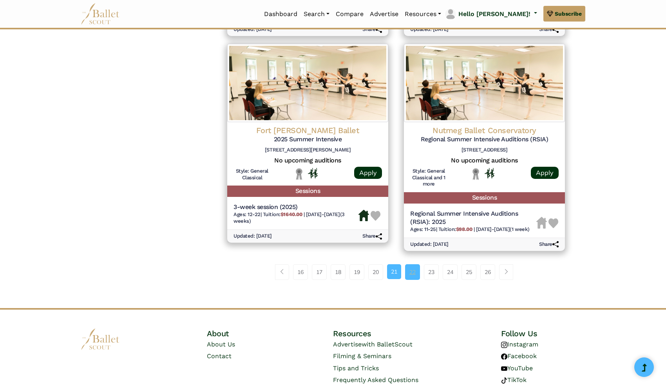
click at [415, 274] on link "22" at bounding box center [412, 273] width 15 height 16
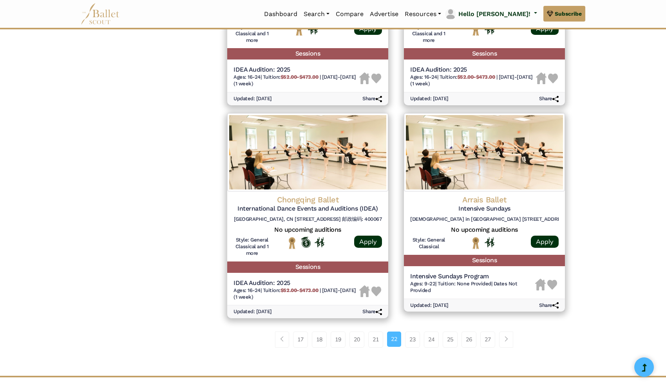
scroll to position [958, 0]
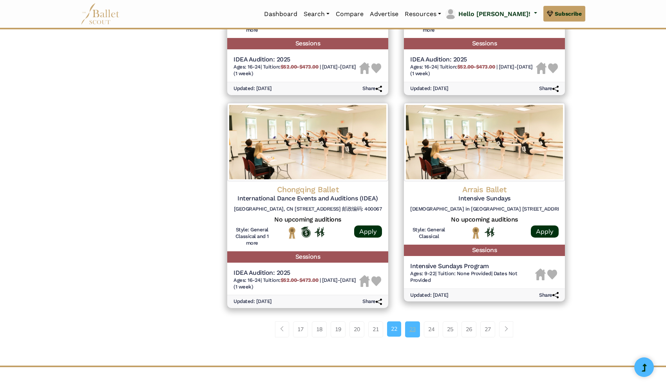
click at [412, 331] on link "23" at bounding box center [412, 330] width 15 height 16
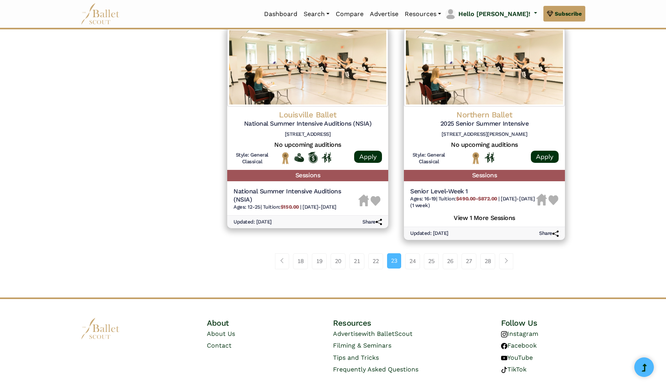
scroll to position [1017, 0]
